Goal: Navigation & Orientation: Find specific page/section

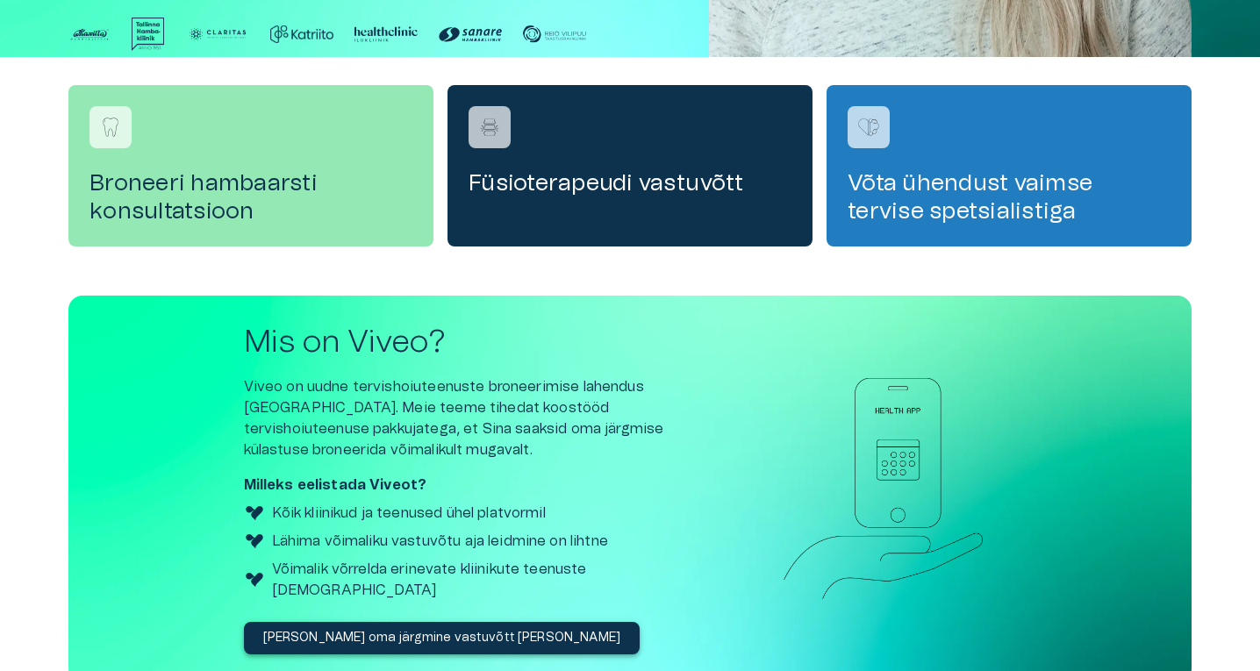
scroll to position [274, 0]
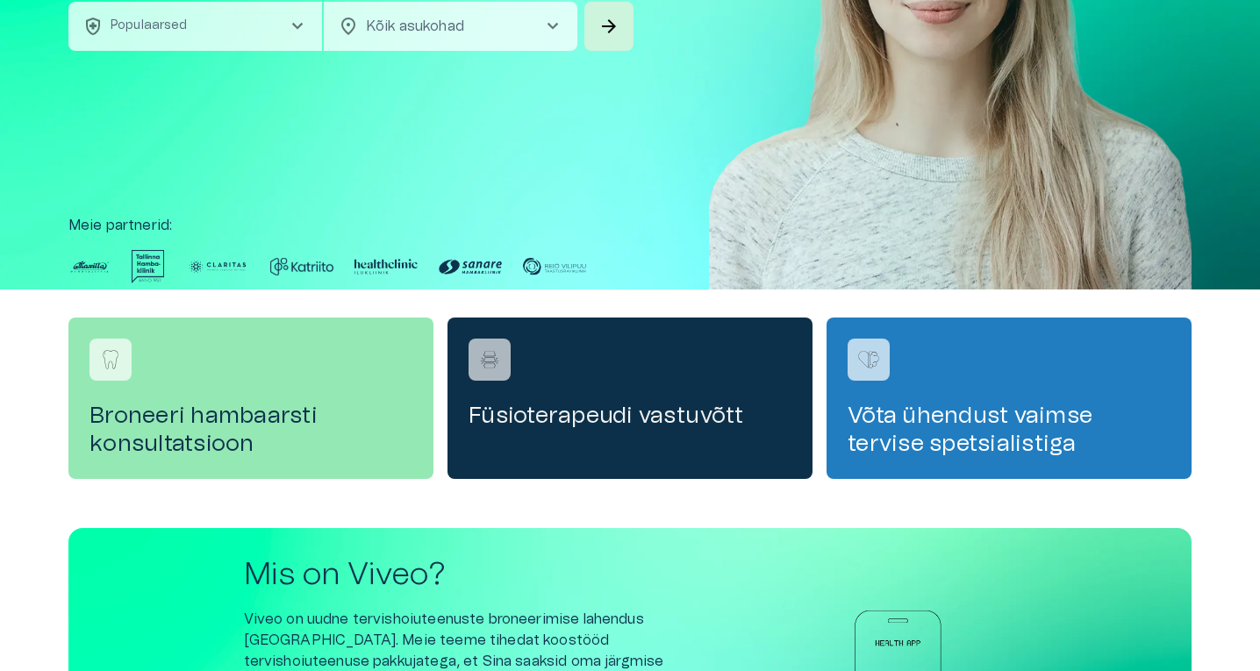
click at [568, 368] on div "Füsioterapeudi vastuvõtt" at bounding box center [630, 398] width 365 height 161
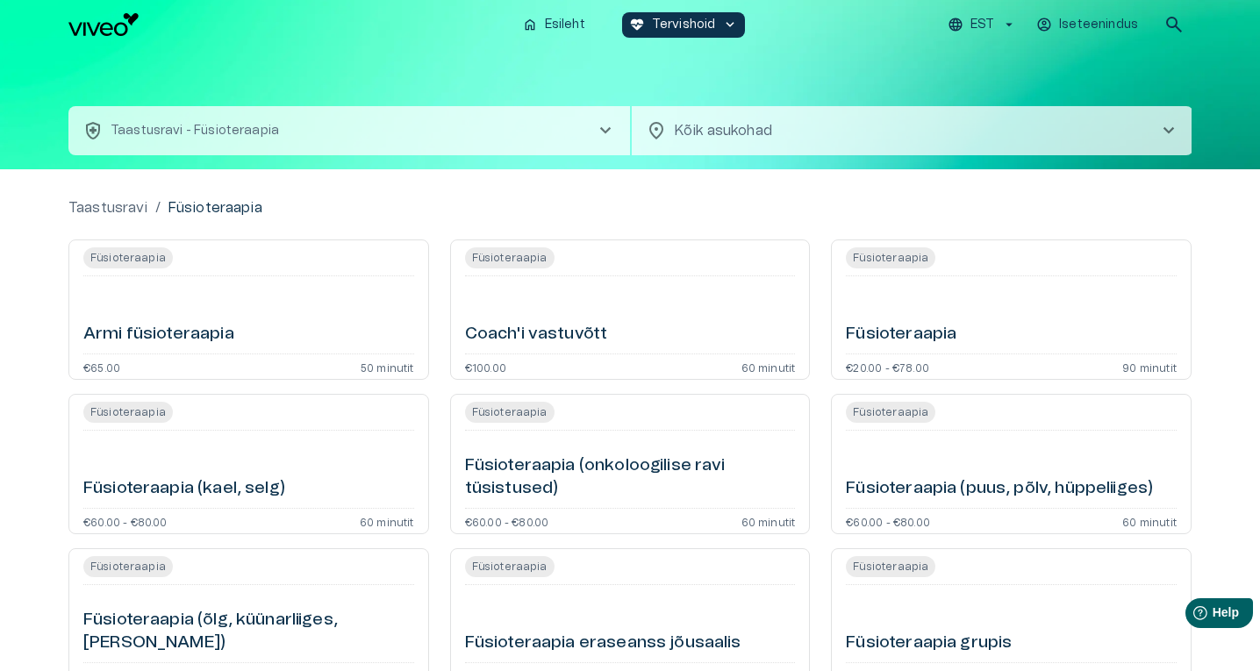
click at [73, 21] on img "Navigate to homepage" at bounding box center [103, 24] width 70 height 23
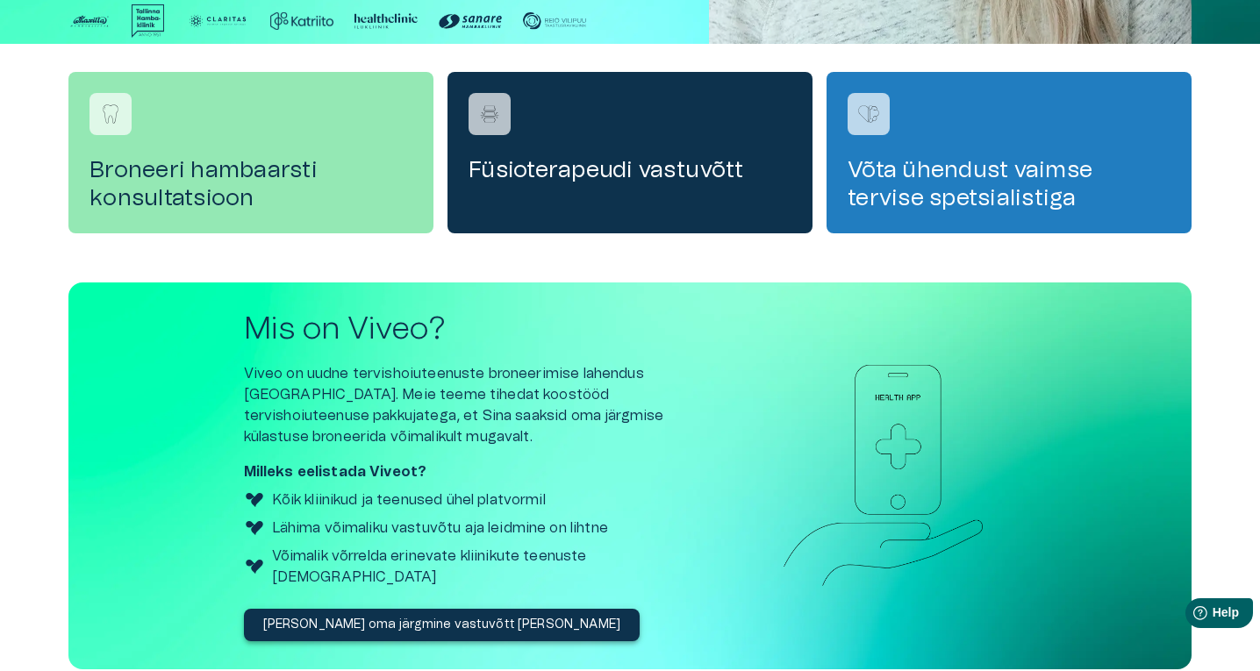
scroll to position [625, 0]
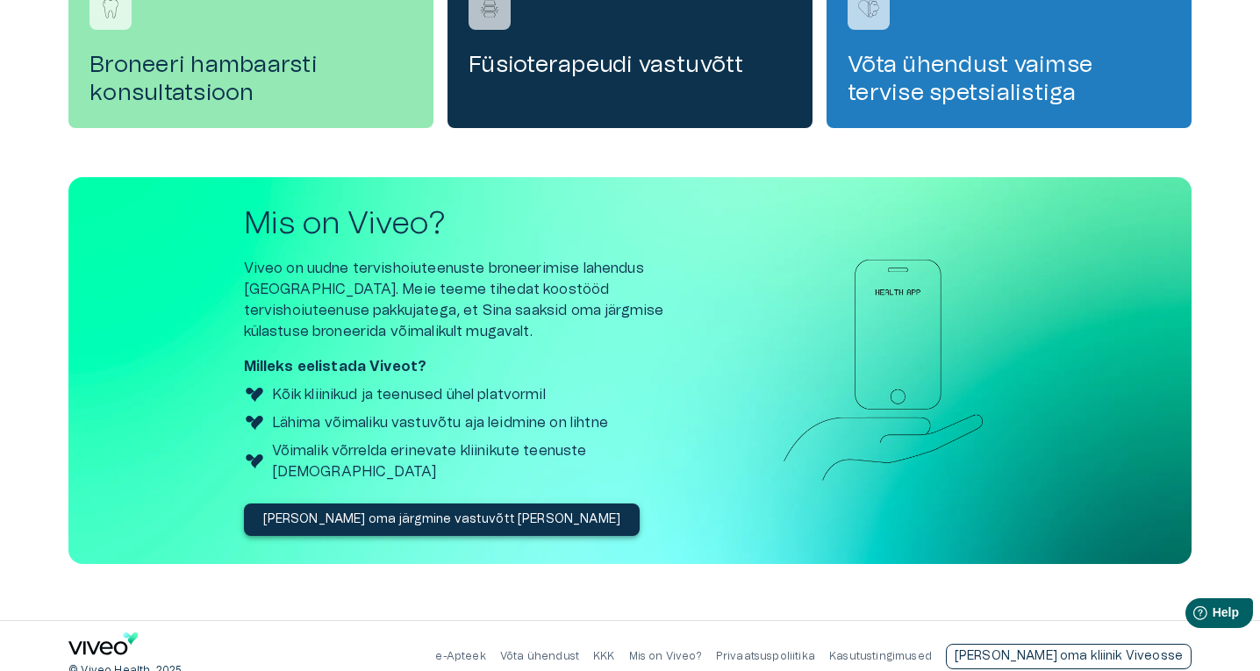
click at [1097, 648] on p "[PERSON_NAME] oma kliinik Viveosse" at bounding box center [1069, 657] width 228 height 18
click at [65, 252] on div "Broneeri hambaarsti konsultatsioon Füsioterapeudi vastuvõtt Võta ühendust vaims…" at bounding box center [630, 280] width 1260 height 682
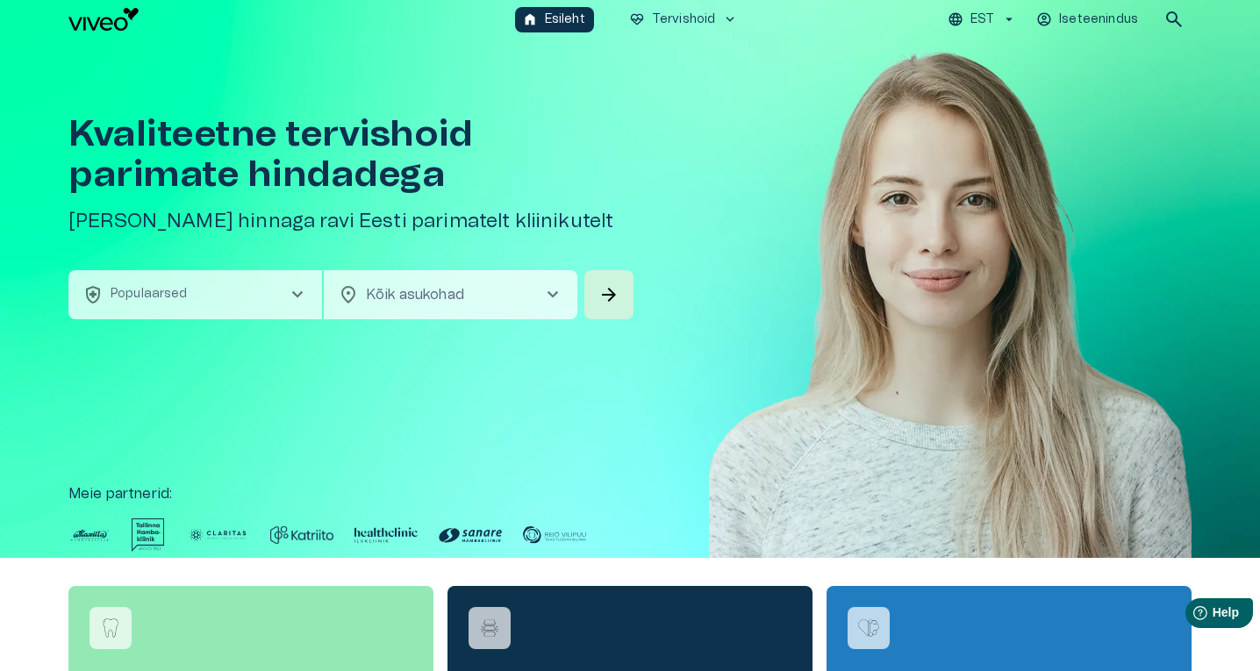
scroll to position [0, 0]
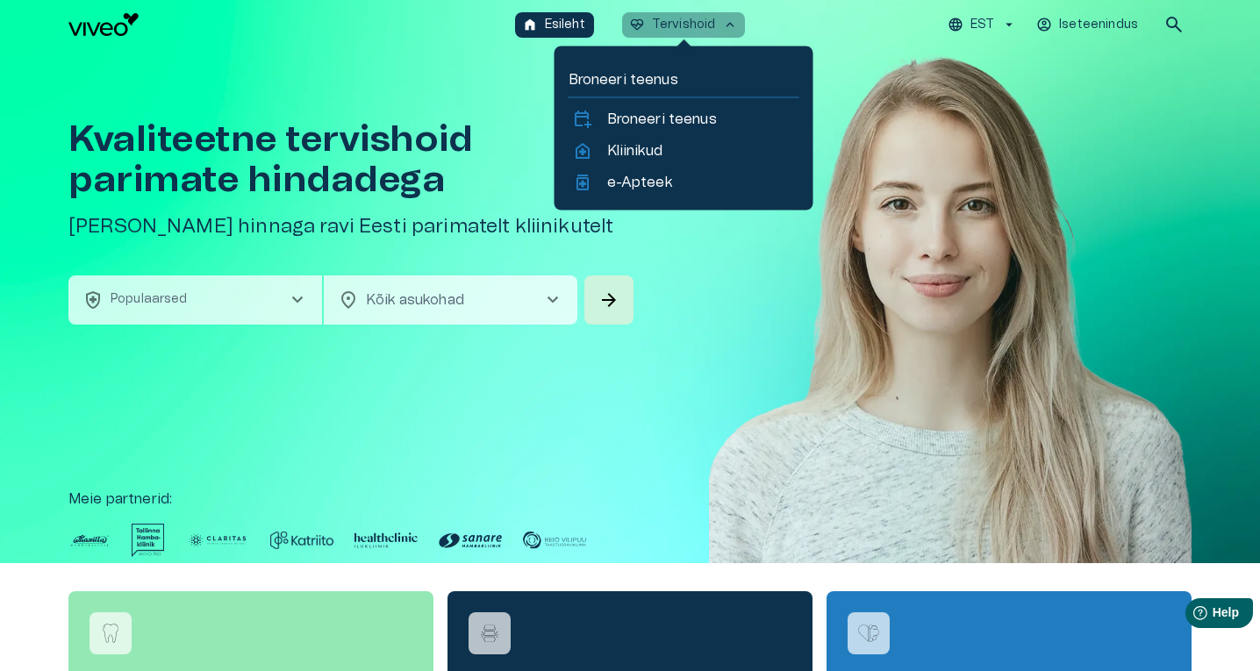
click at [730, 25] on span "keyboard_arrow_up" at bounding box center [730, 25] width 16 height 16
click at [665, 143] on link "home_health Kliinikud" at bounding box center [684, 150] width 224 height 21
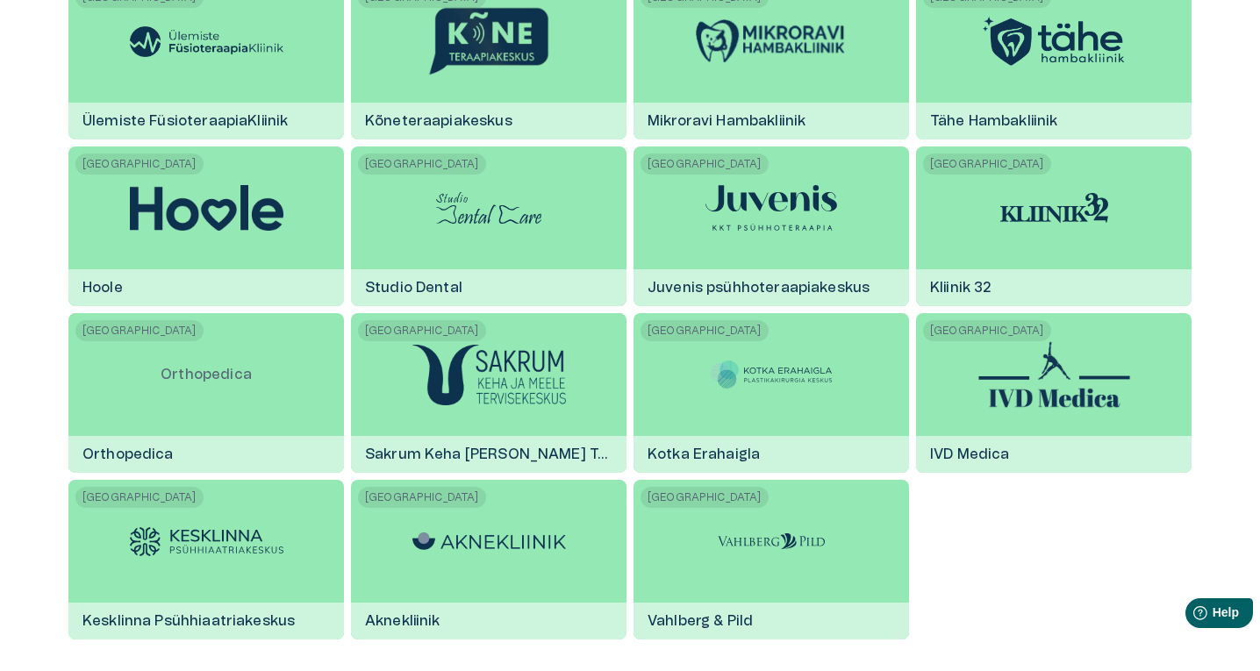
scroll to position [3097, 0]
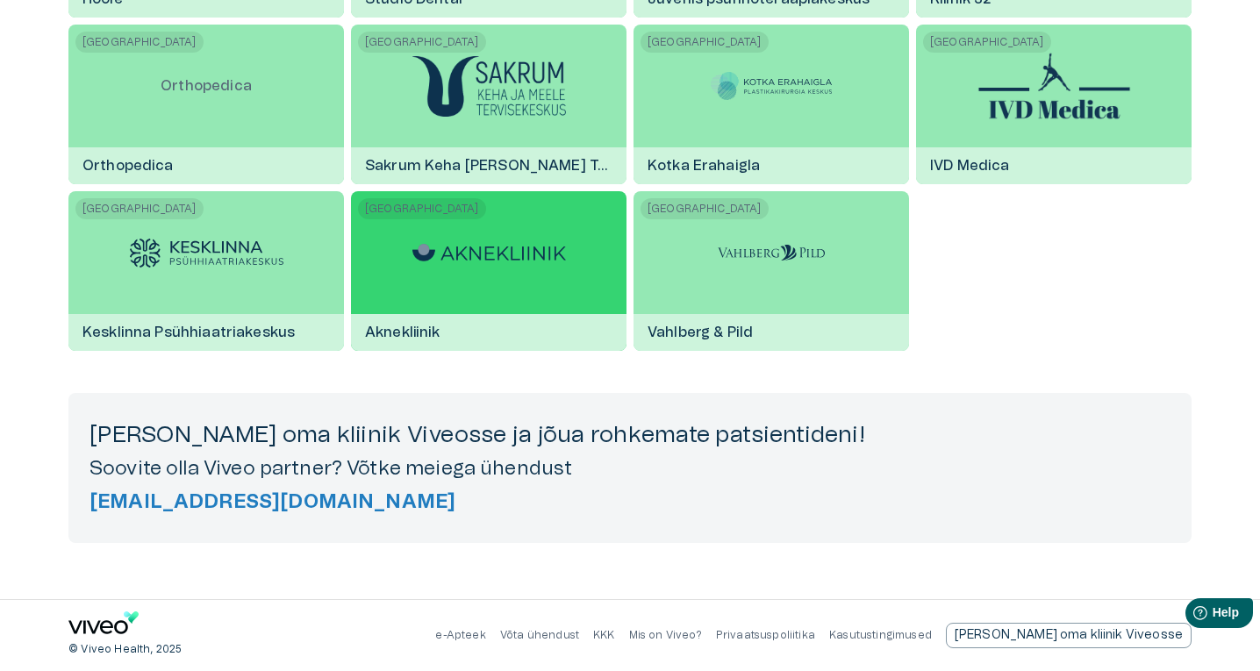
click at [512, 273] on div at bounding box center [489, 252] width 154 height 123
